Goal: Find specific page/section: Locate a particular part of the current website

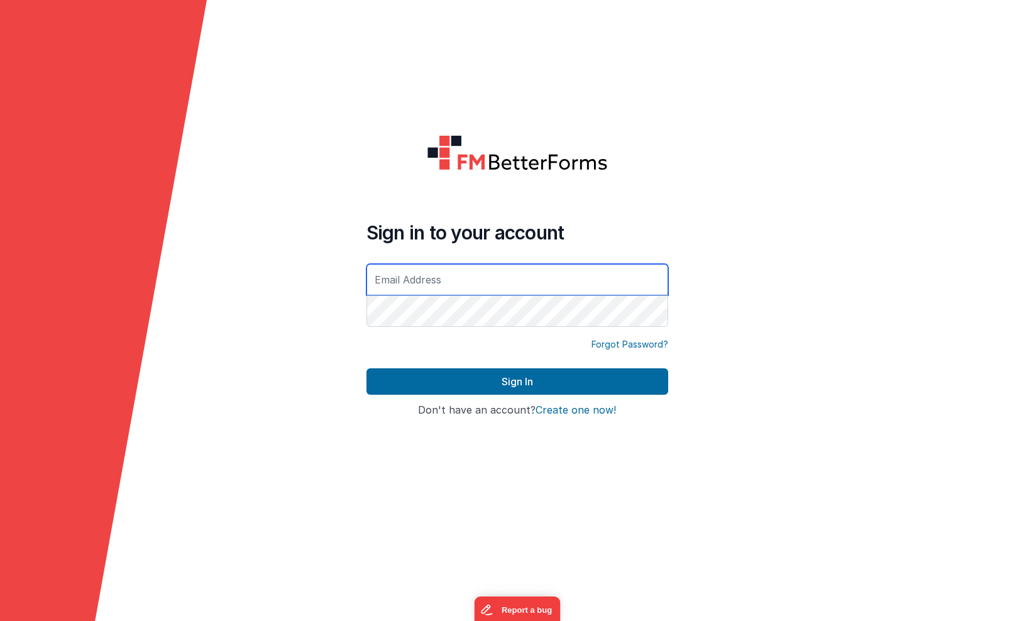
type input "[PERSON_NAME][EMAIL_ADDRESS][DOMAIN_NAME]"
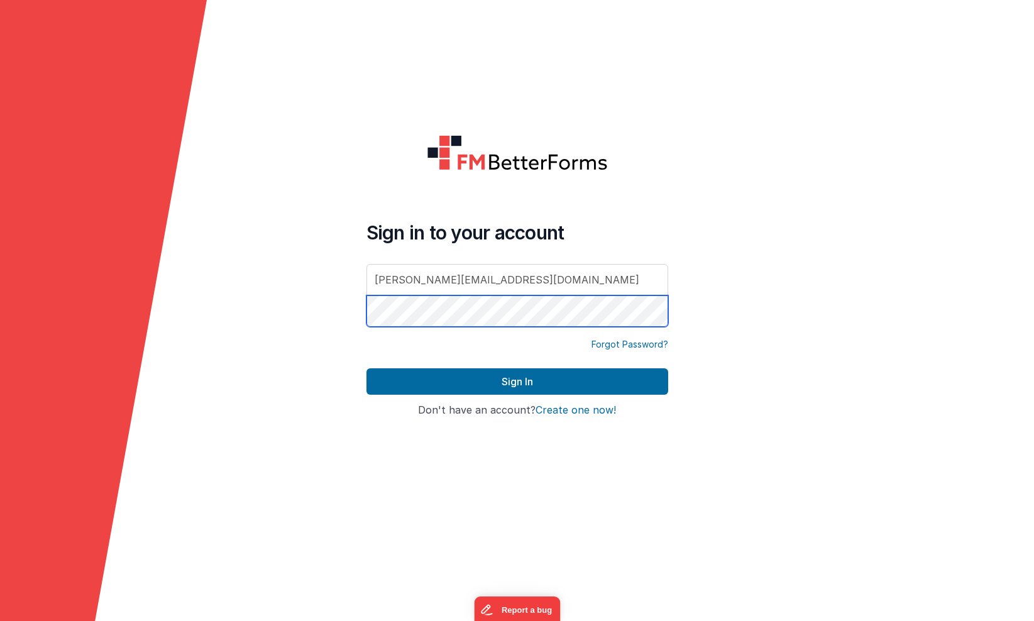
click at [517, 382] on button "Sign In" at bounding box center [518, 381] width 302 height 26
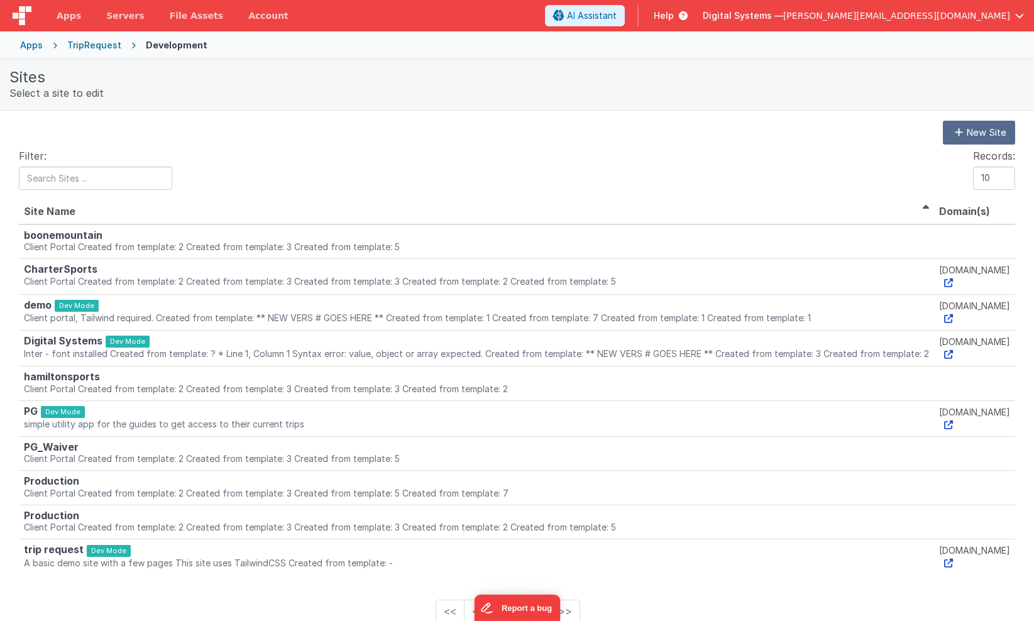
click at [29, 50] on div "Apps" at bounding box center [31, 45] width 23 height 13
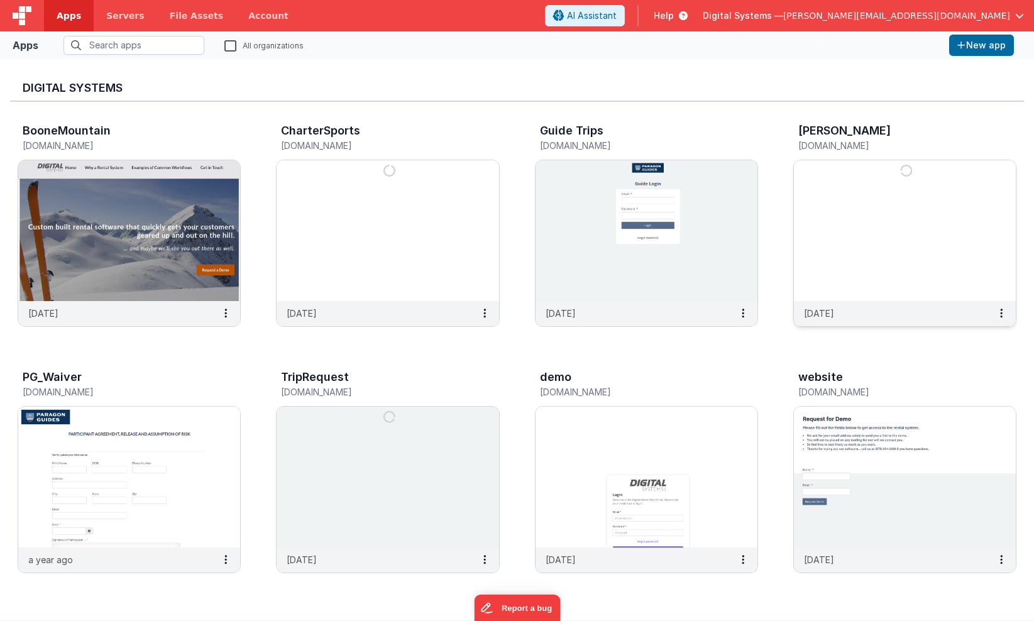
click at [847, 163] on img at bounding box center [905, 230] width 222 height 141
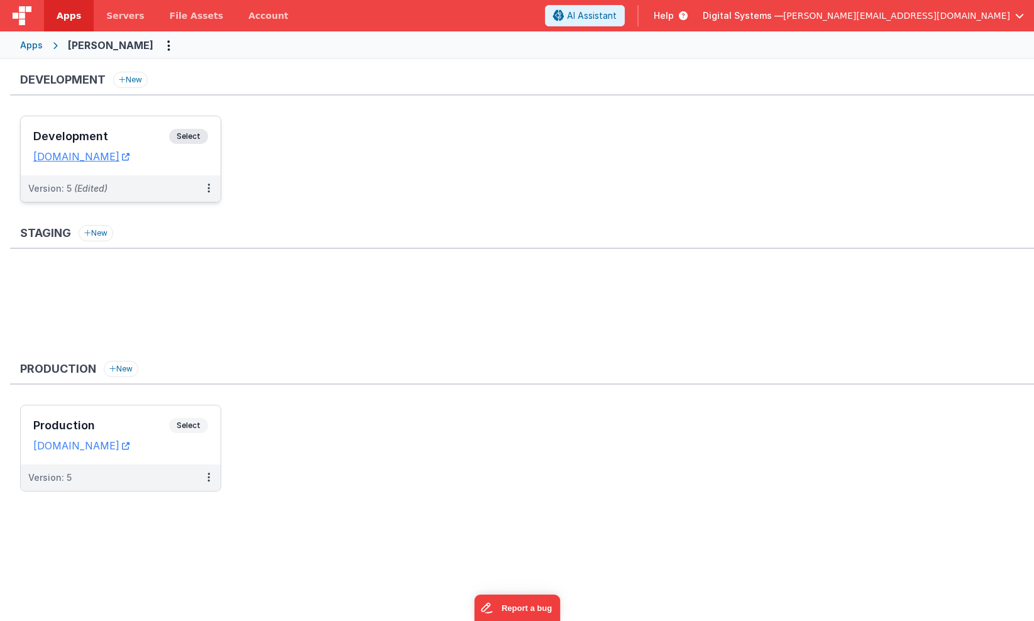
click at [189, 143] on span "Select" at bounding box center [188, 136] width 39 height 15
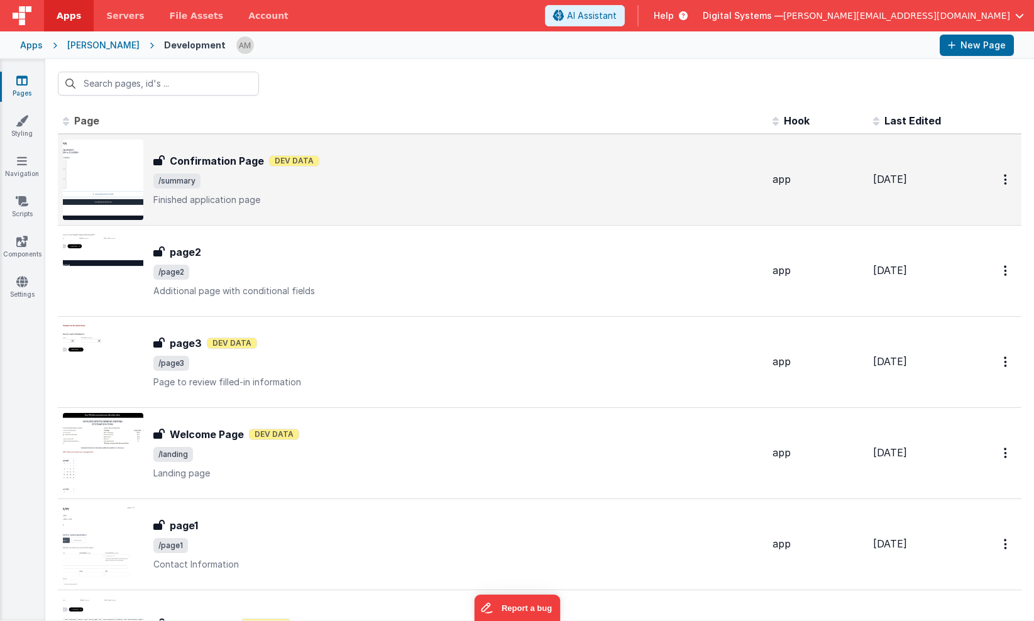
click at [226, 163] on h3 "Confirmation Page" at bounding box center [217, 160] width 94 height 15
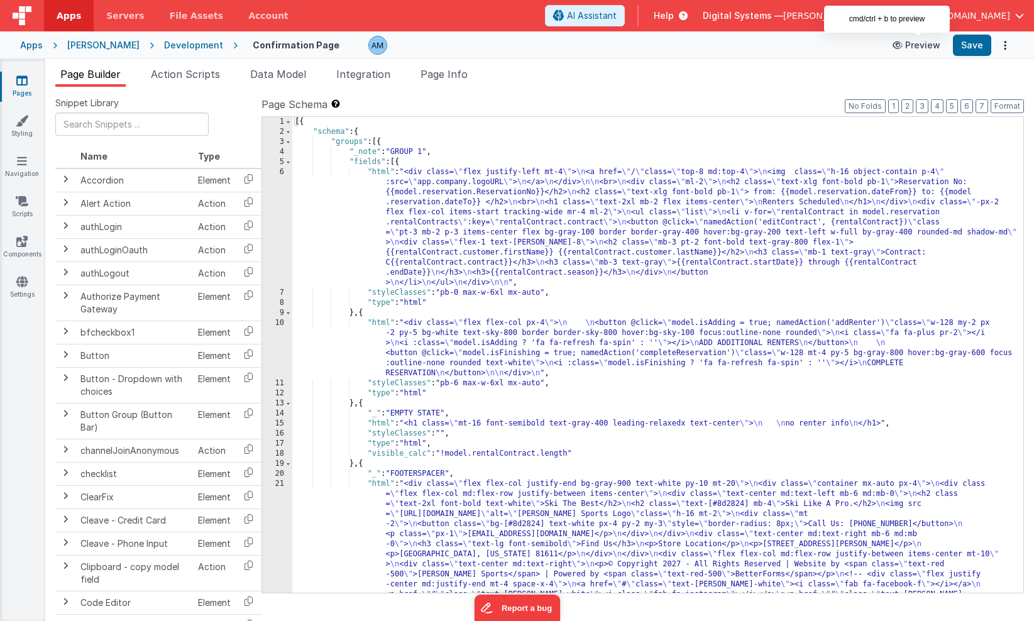
click at [917, 42] on button "Preview" at bounding box center [916, 45] width 63 height 20
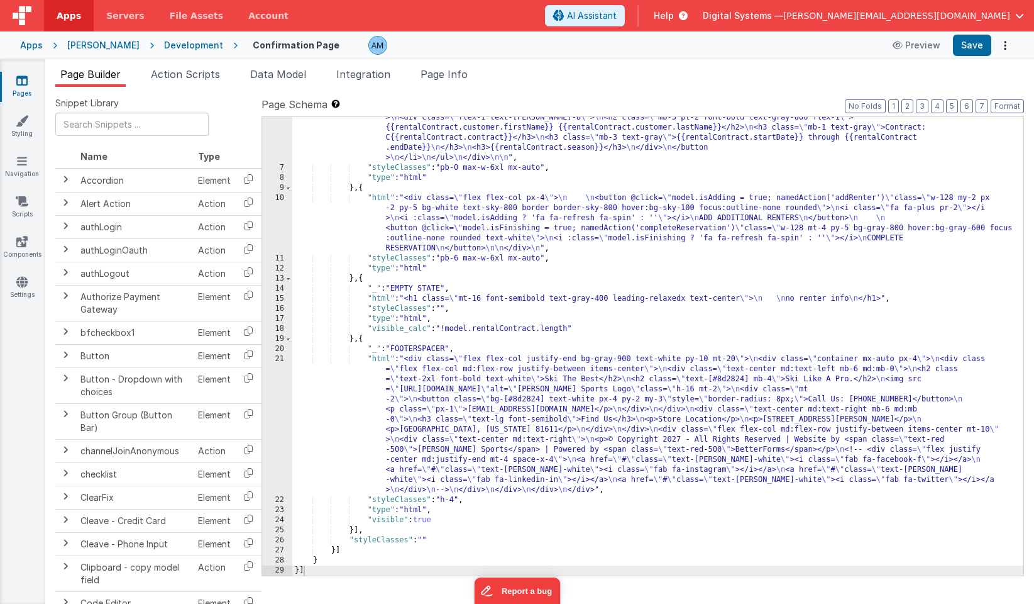
scroll to position [125, 0]
click at [635, 323] on div ""html" : "<div class= \" flex justify-left mt-4 \" > \n <a href= \" / \" class=…" at bounding box center [657, 336] width 731 height 589
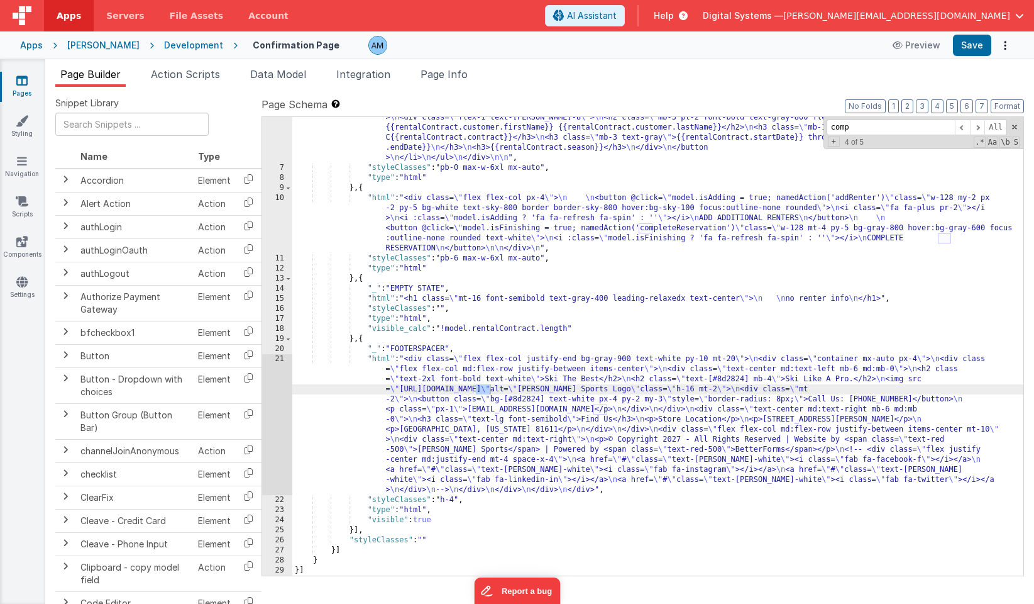
scroll to position [0, 0]
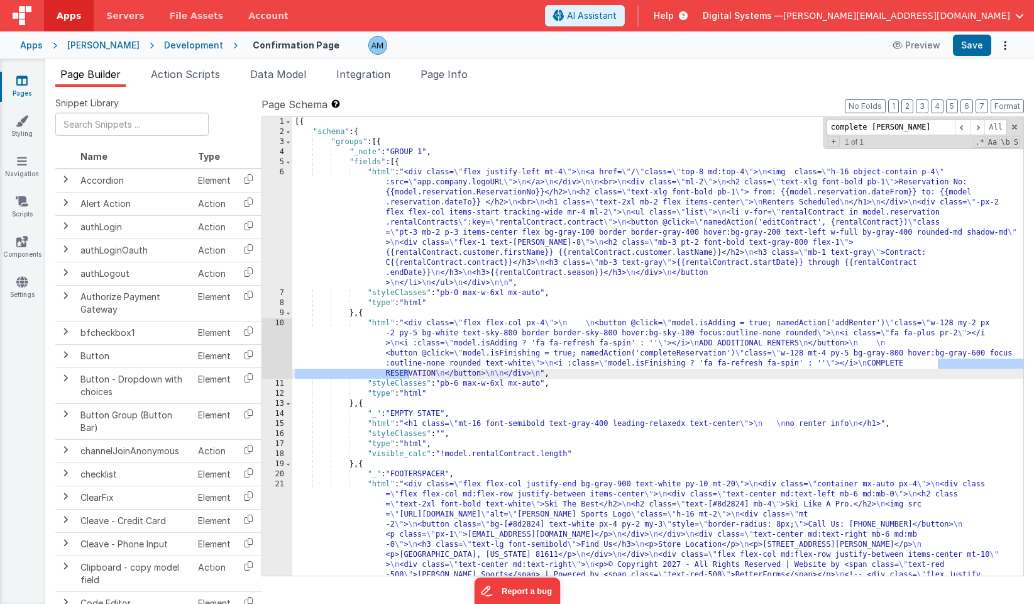
type input "complete [PERSON_NAME]"
click at [533, 338] on div "[{ "schema" : { "groups" : [{ "_note" : "GROUP 1" , "fields" : [{ "html" : "<di…" at bounding box center [657, 421] width 731 height 609
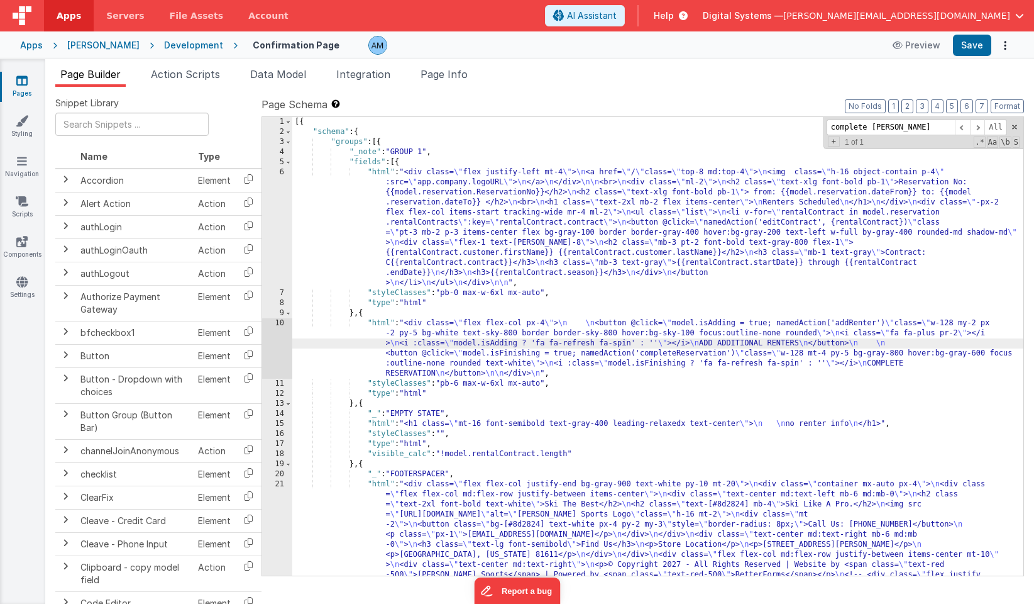
click at [271, 330] on div "10" at bounding box center [277, 348] width 30 height 60
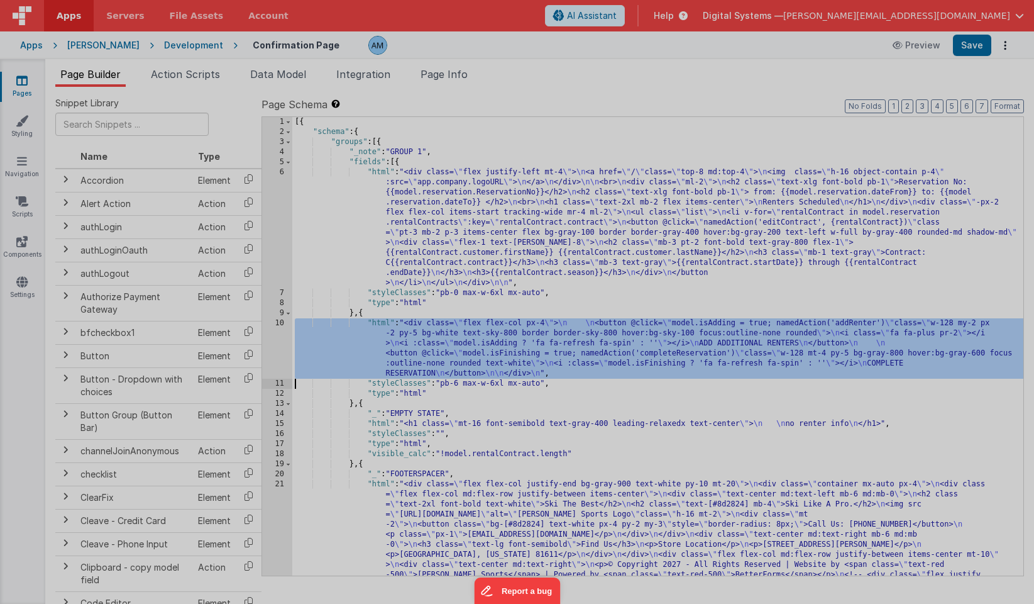
click at [271, 330] on div at bounding box center [517, 302] width 1034 height 604
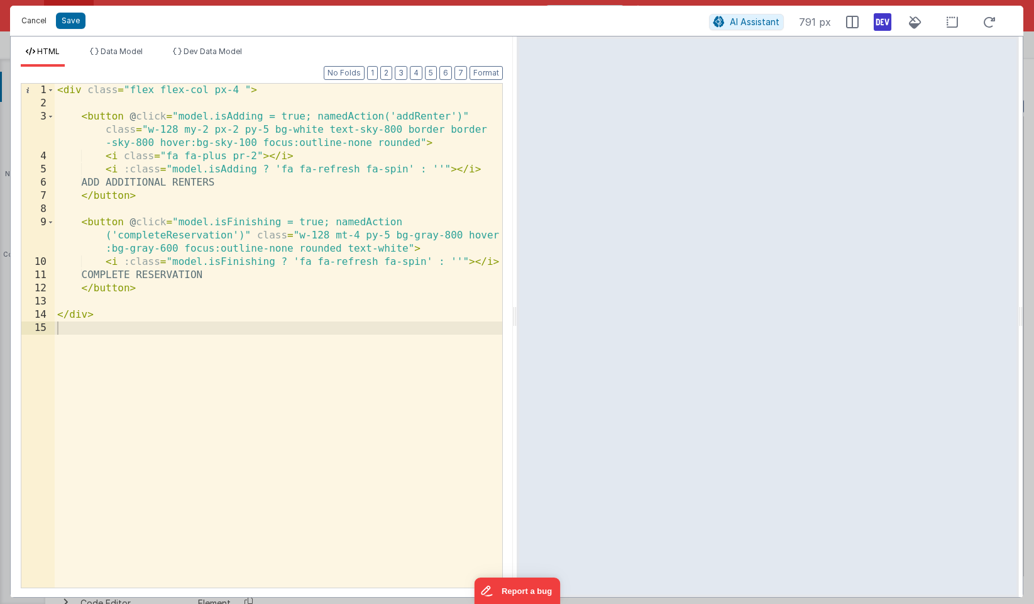
click at [31, 28] on button "Cancel" at bounding box center [34, 21] width 38 height 18
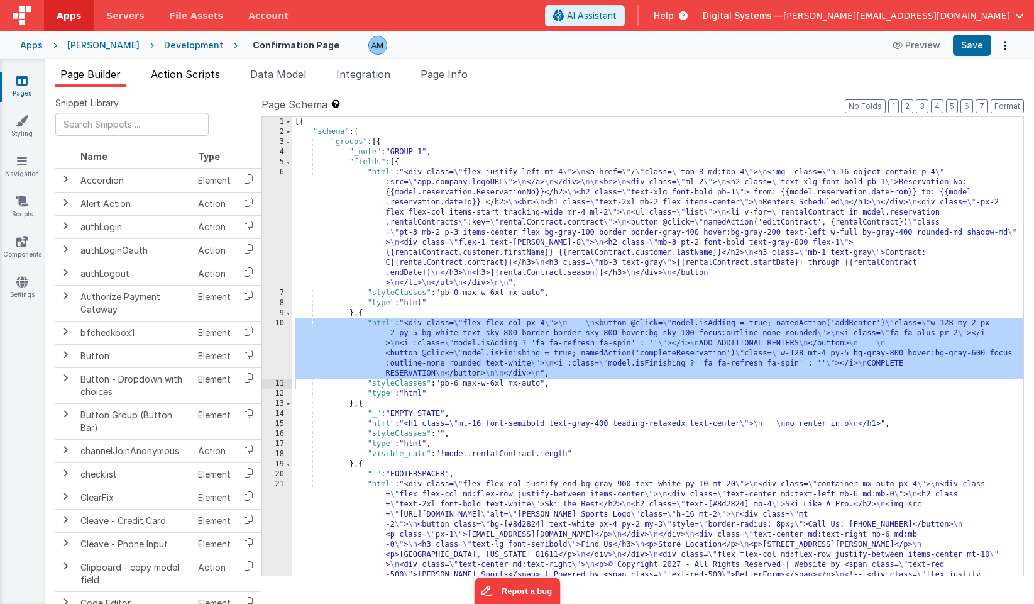
click at [183, 74] on span "Action Scripts" at bounding box center [185, 74] width 69 height 13
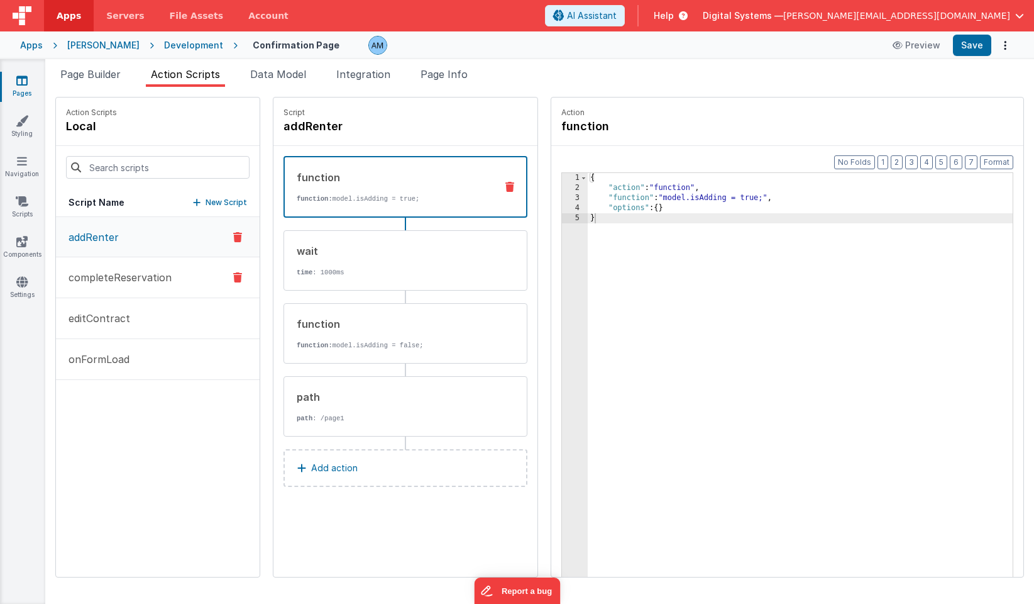
click at [150, 275] on p "completeReservation" at bounding box center [116, 277] width 111 height 15
